Goal: Navigation & Orientation: Understand site structure

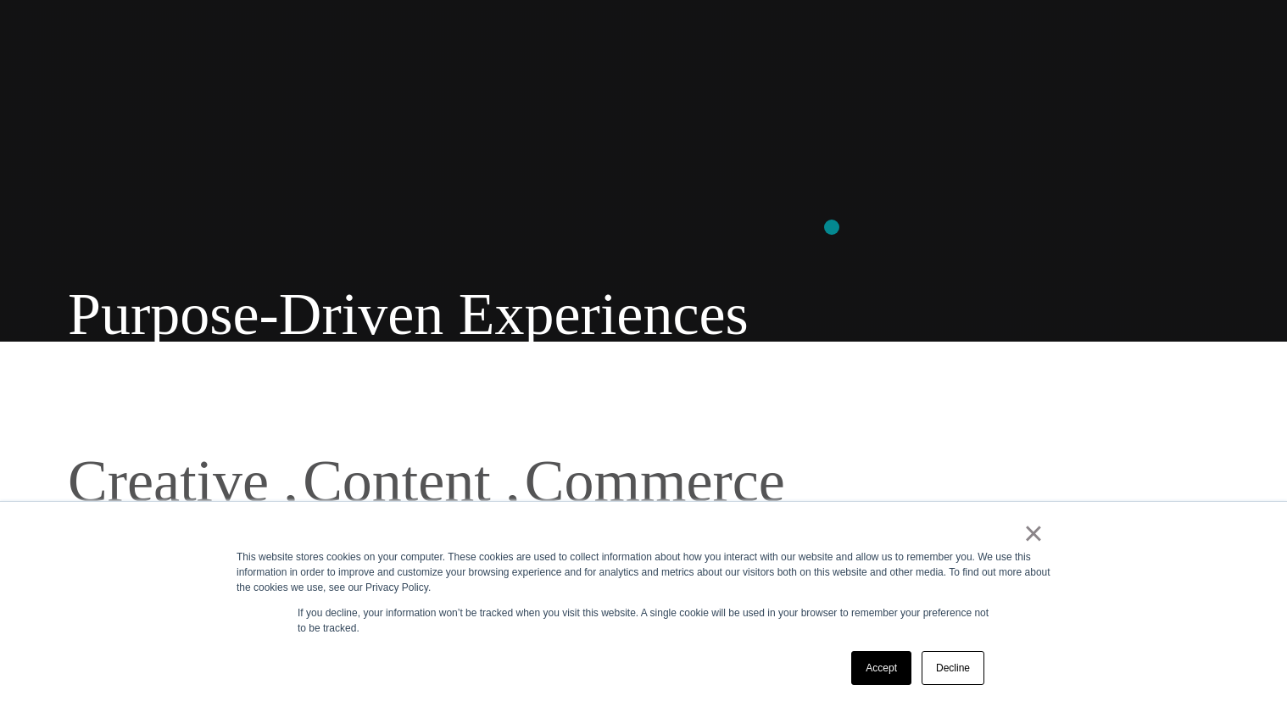
scroll to position [531, 0]
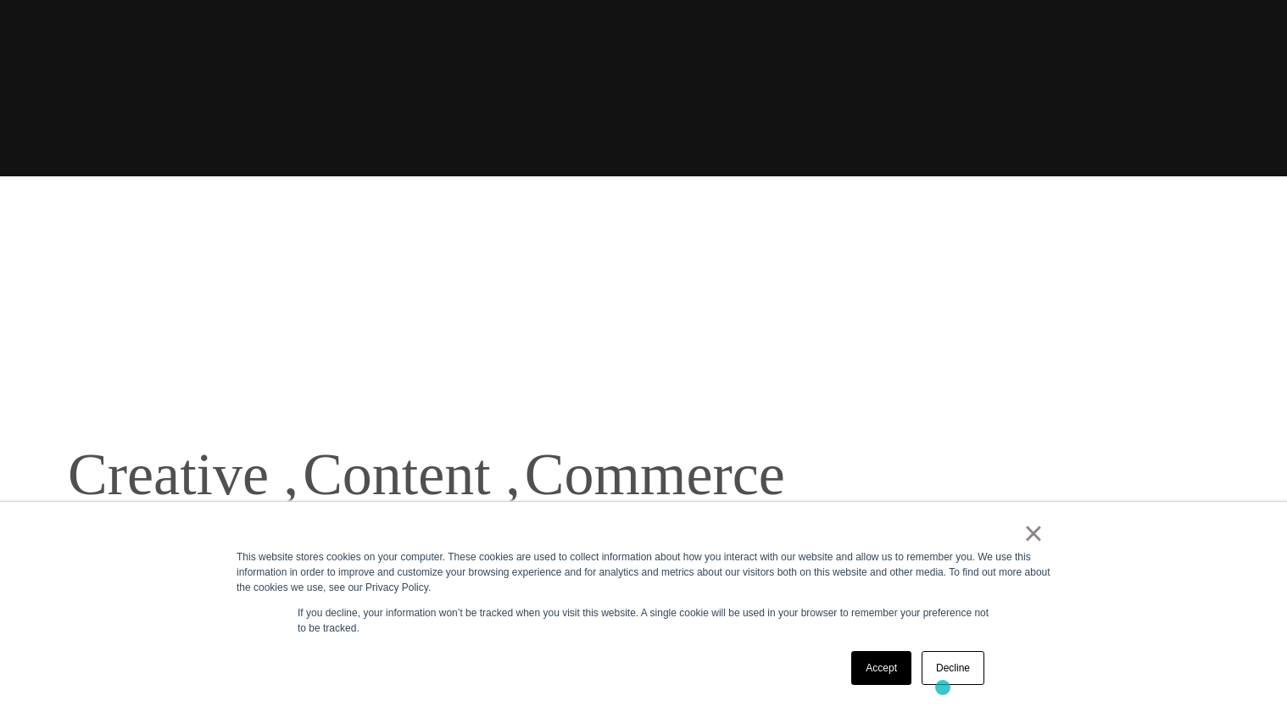
click at [942, 689] on div "Accept Decline" at bounding box center [917, 668] width 143 height 44
click at [948, 677] on link "Decline" at bounding box center [953, 668] width 63 height 34
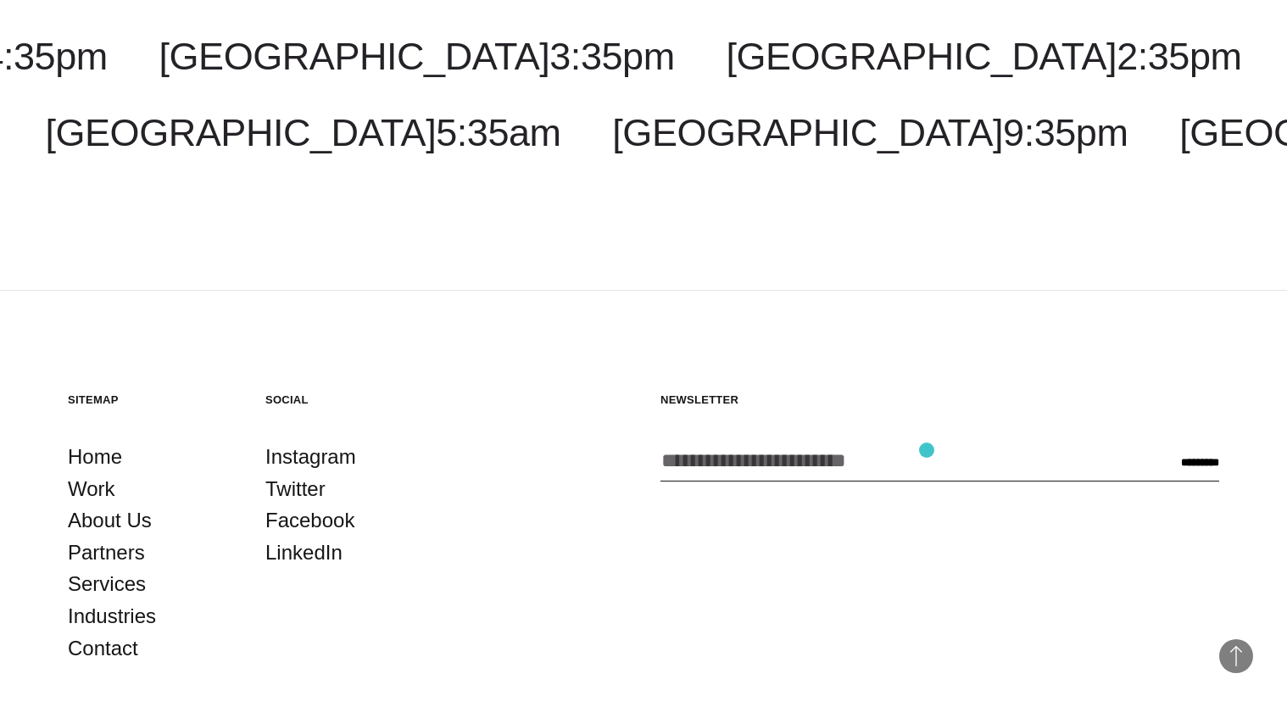
scroll to position [4896, 0]
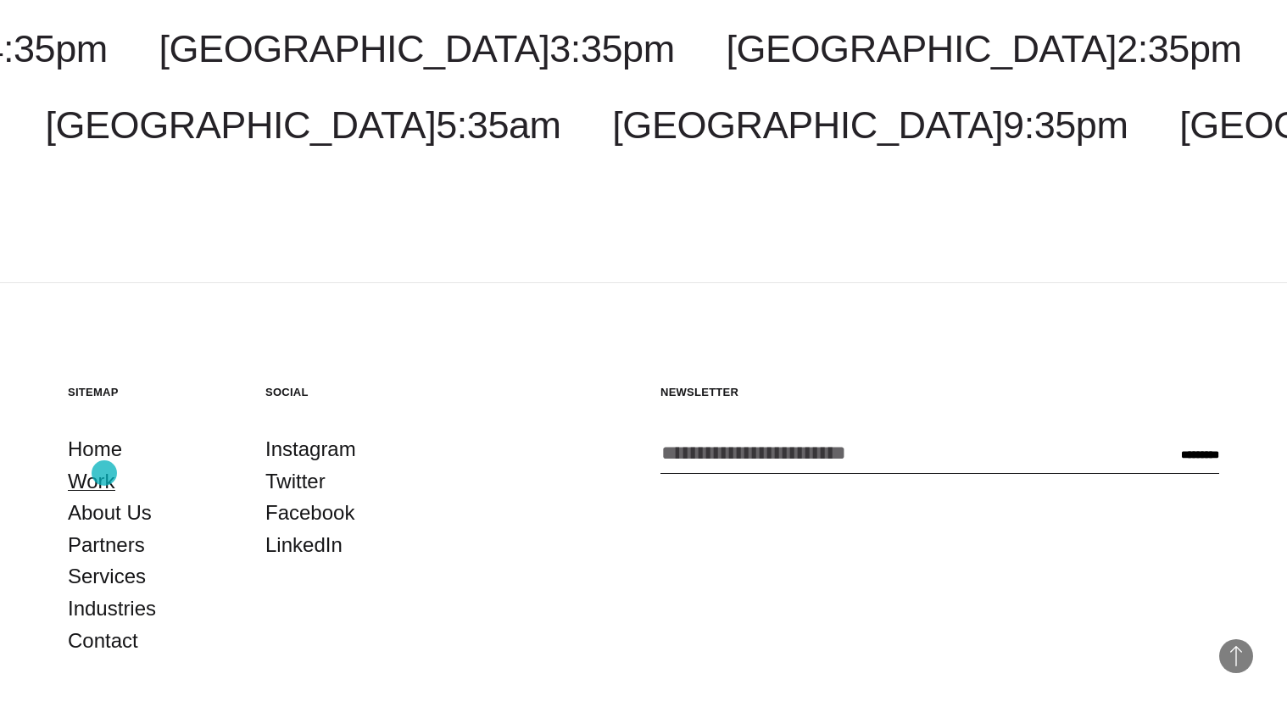
click at [104, 473] on link "Work" at bounding box center [91, 482] width 47 height 32
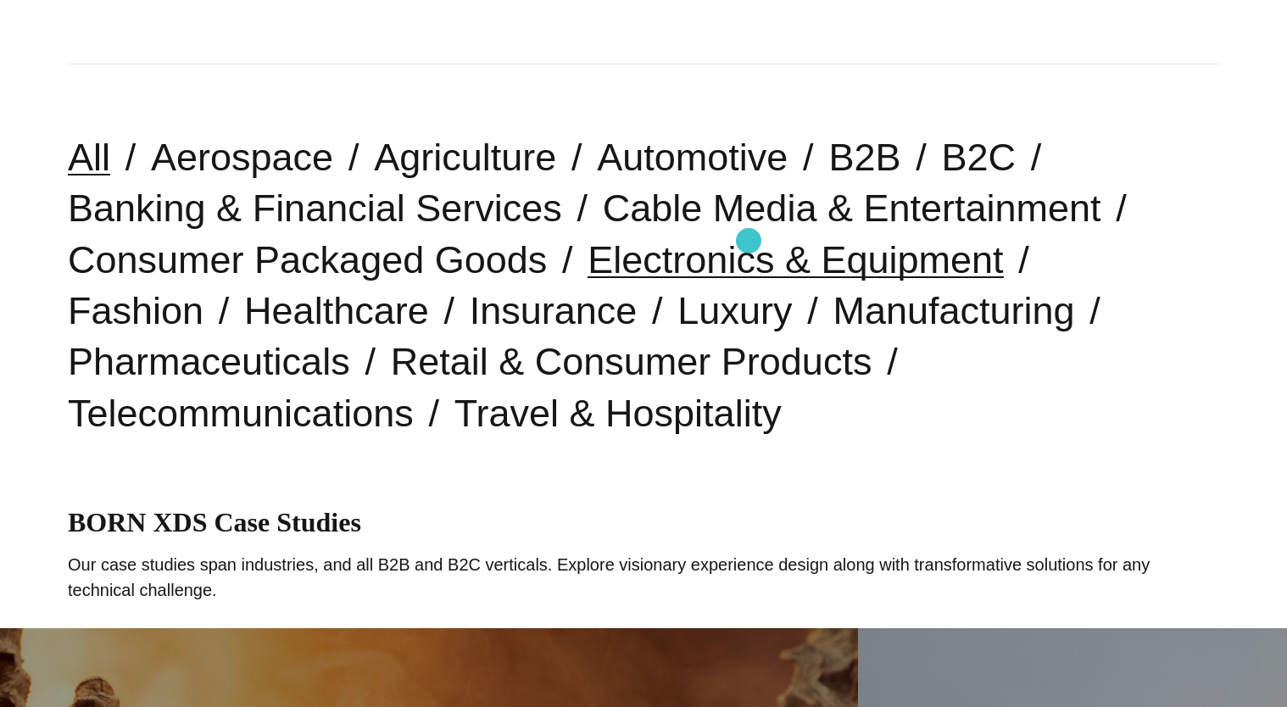
scroll to position [388, 0]
click at [853, 165] on link "B2B" at bounding box center [864, 157] width 72 height 43
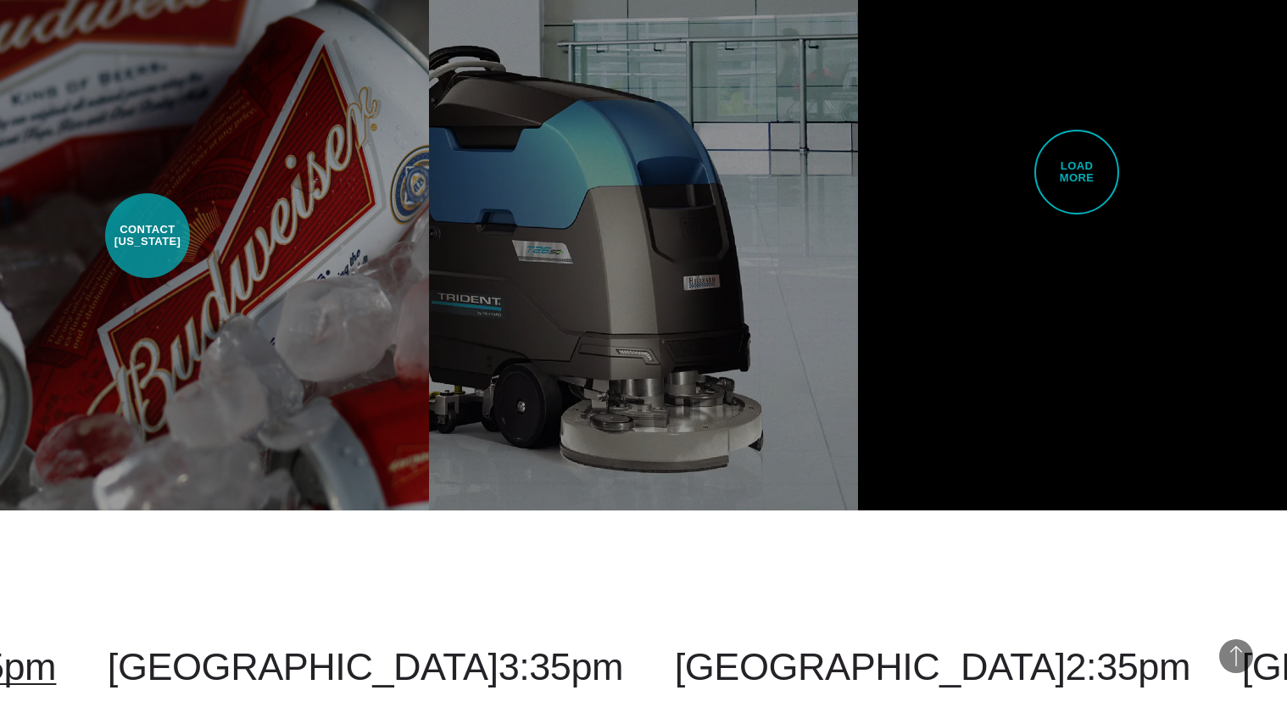
scroll to position [3877, 0]
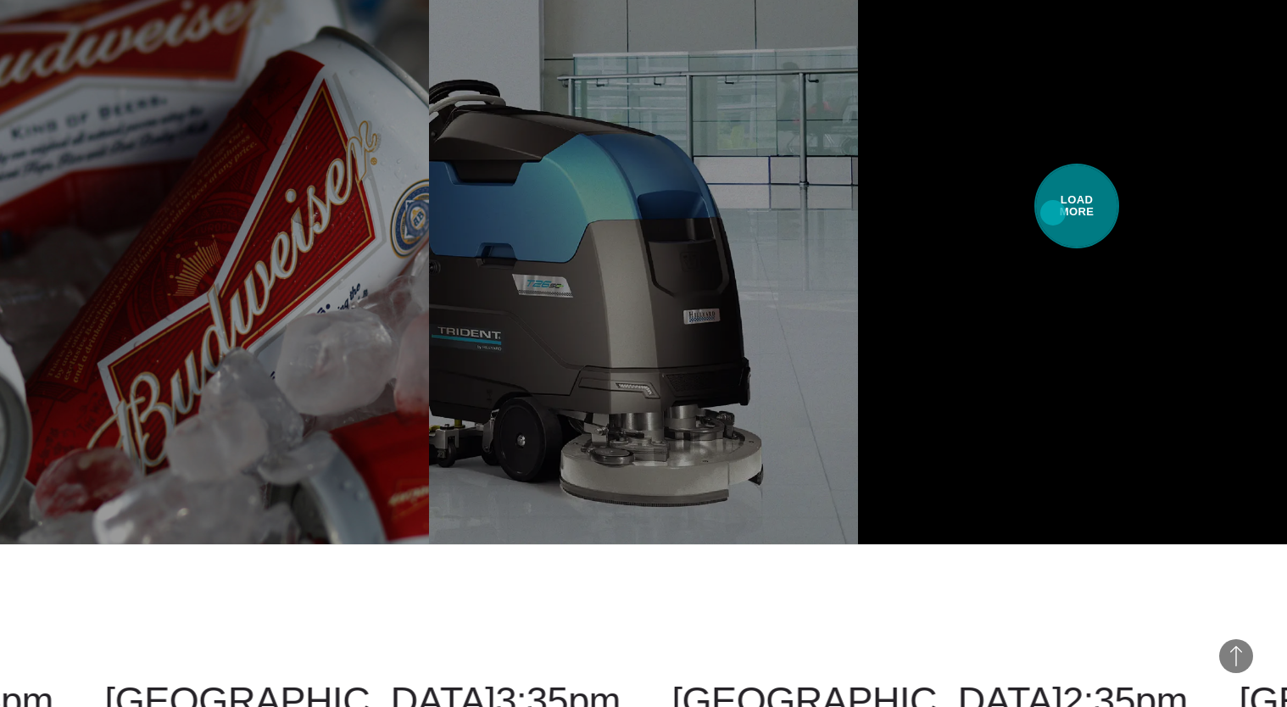
click at [1056, 215] on span "Load More" at bounding box center [1076, 206] width 85 height 85
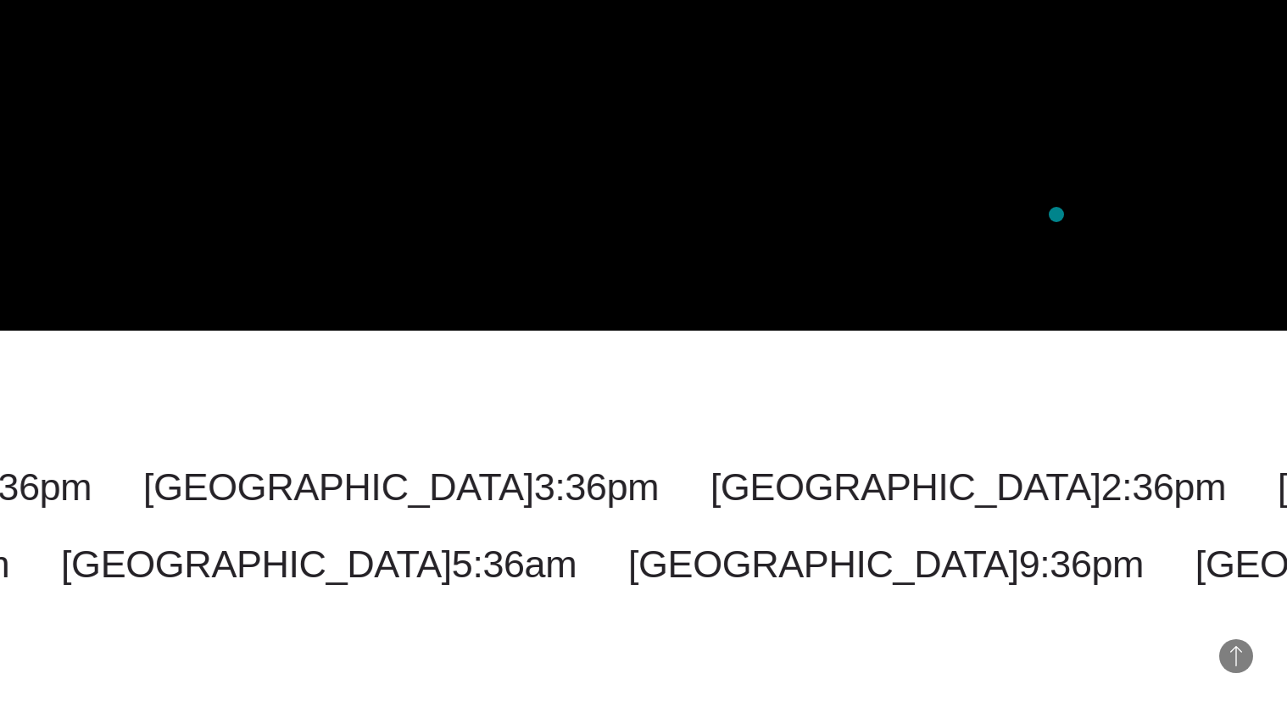
scroll to position [5226, 0]
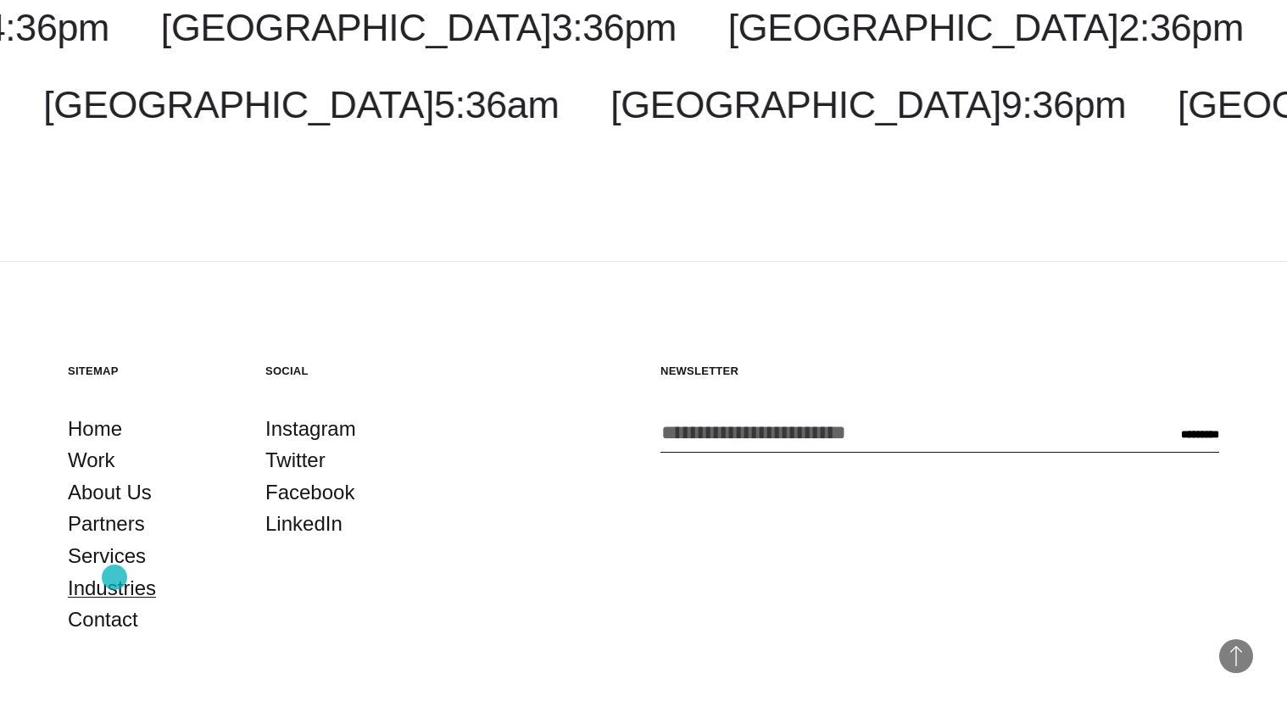
click at [114, 577] on link "Industries" at bounding box center [112, 588] width 88 height 32
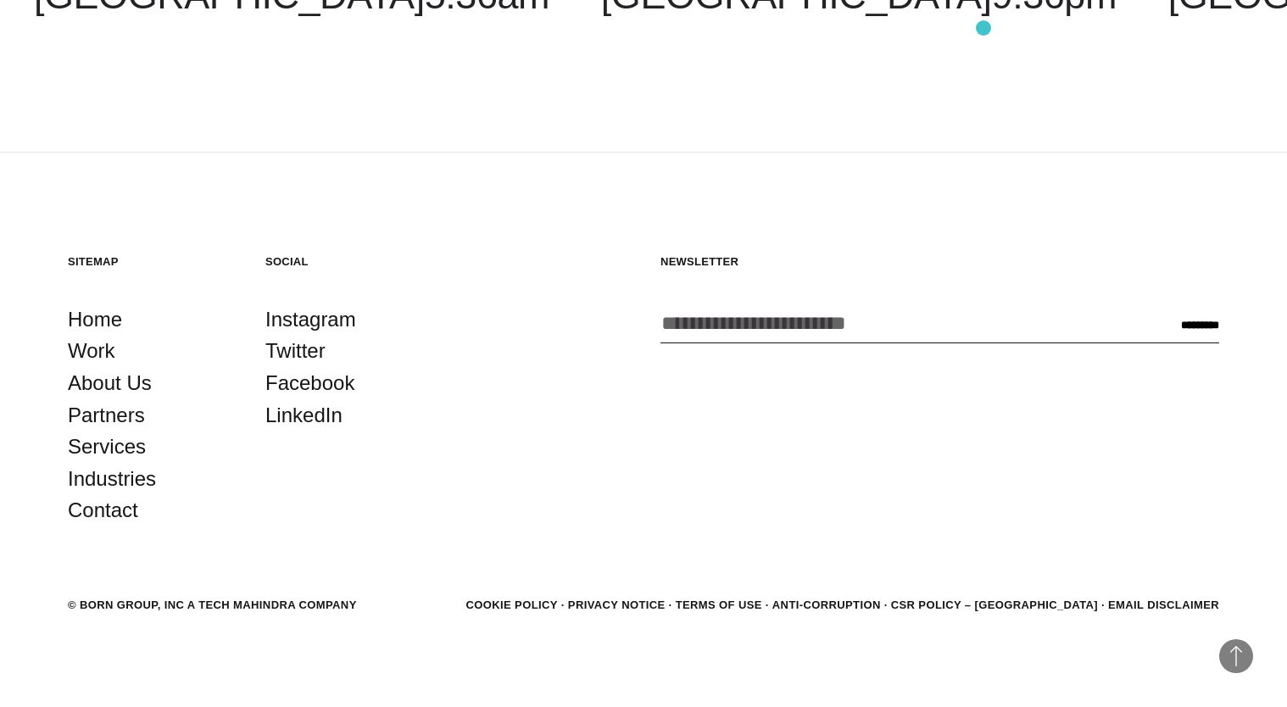
scroll to position [2855, 0]
